Goal: Task Accomplishment & Management: Manage account settings

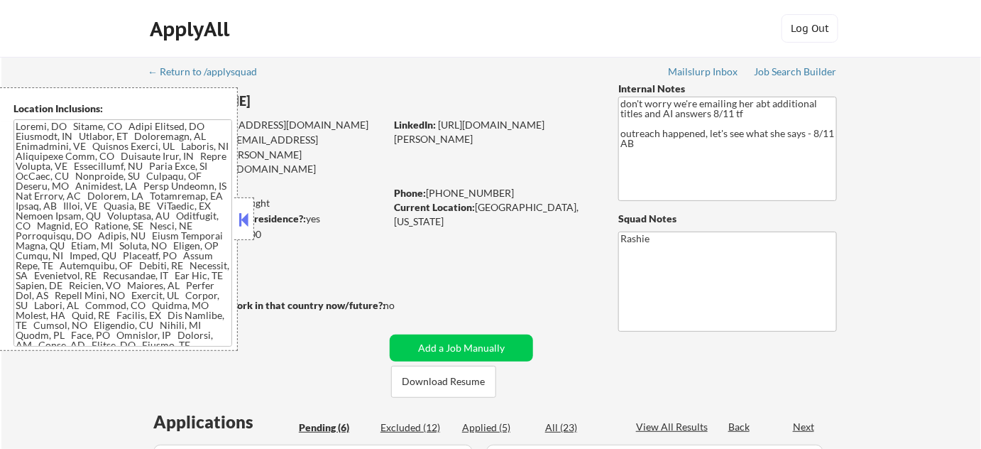
select select ""pending""
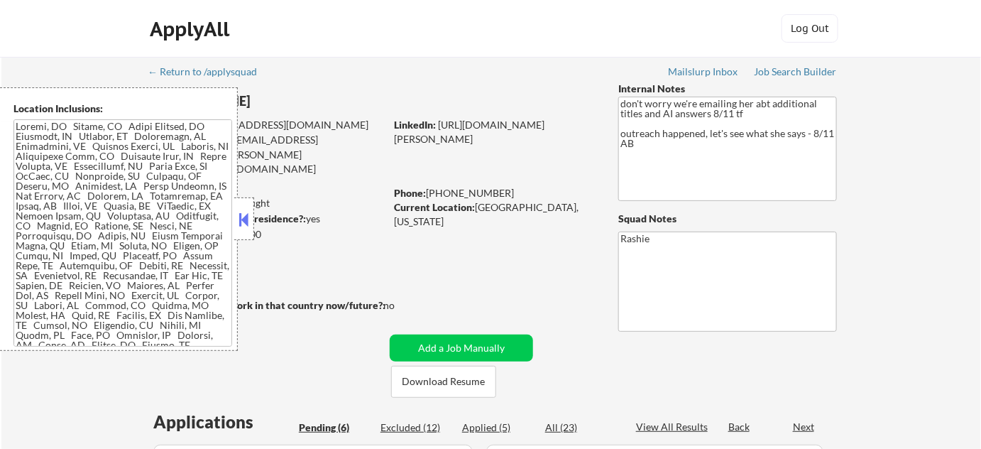
select select ""pending""
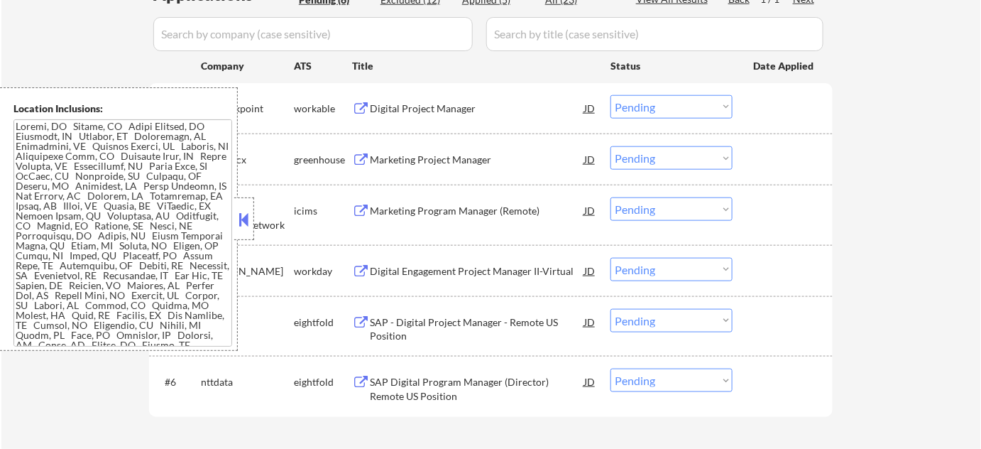
scroll to position [387, 0]
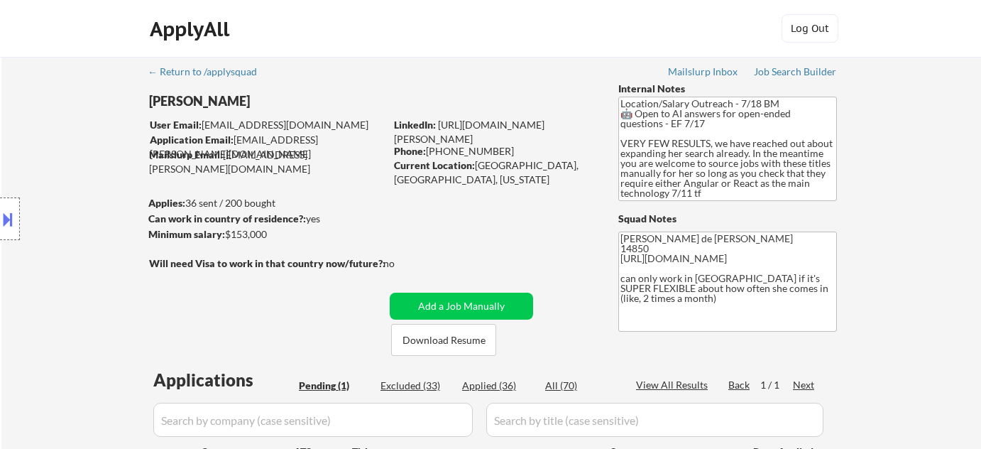
select select ""pending""
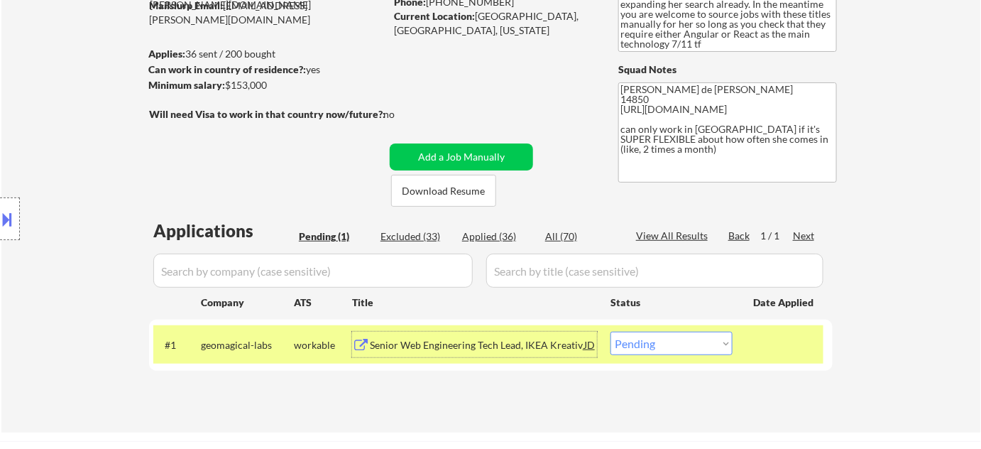
scroll to position [129, 0]
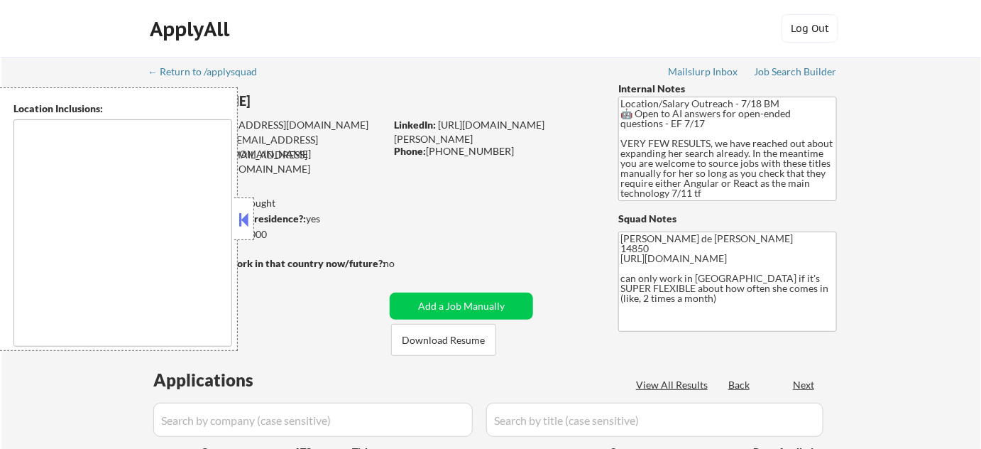
type textarea "[GEOGRAPHIC_DATA], [GEOGRAPHIC_DATA] [GEOGRAPHIC_DATA], [GEOGRAPHIC_DATA] [GEOG…"
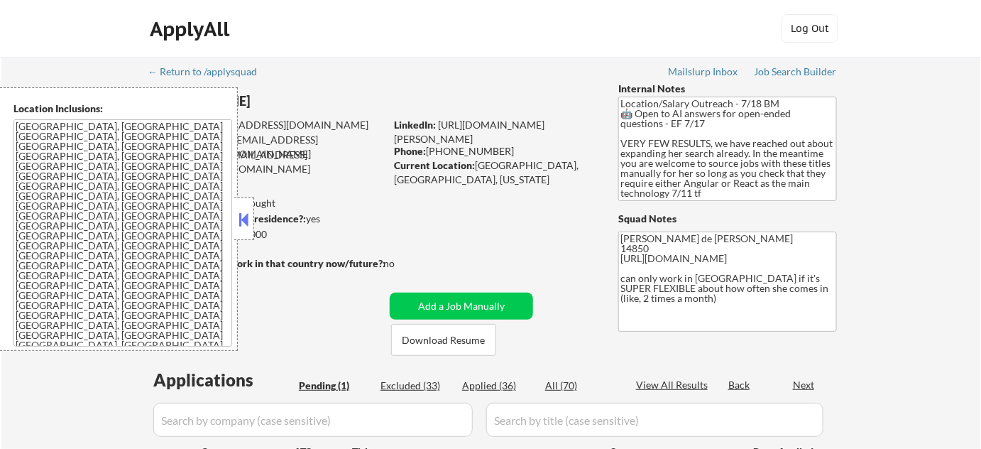
select select ""pending""
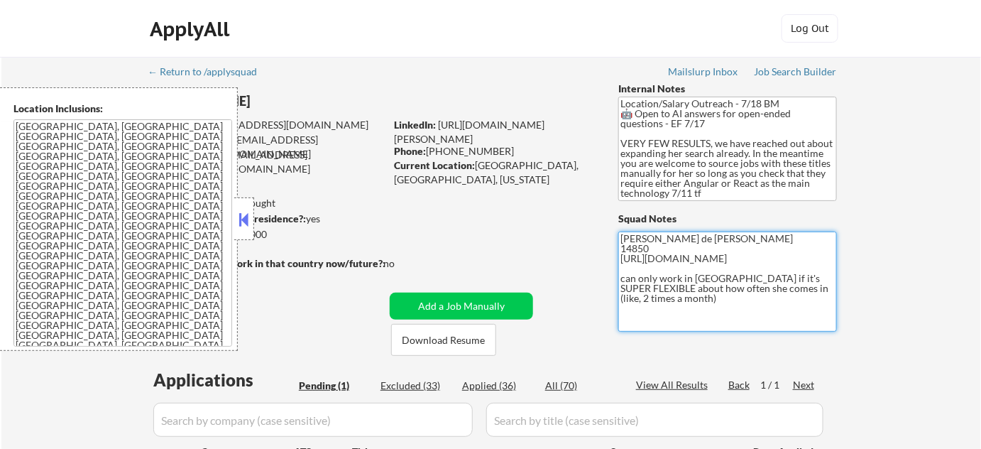
drag, startPoint x: 619, startPoint y: 259, endPoint x: 722, endPoint y: 285, distance: 105.8
click at [722, 285] on textarea "[PERSON_NAME] de [PERSON_NAME] 14850 [URL][DOMAIN_NAME] can only work in [GEOGR…" at bounding box center [728, 282] width 219 height 100
